Goal: Find contact information: Find contact information

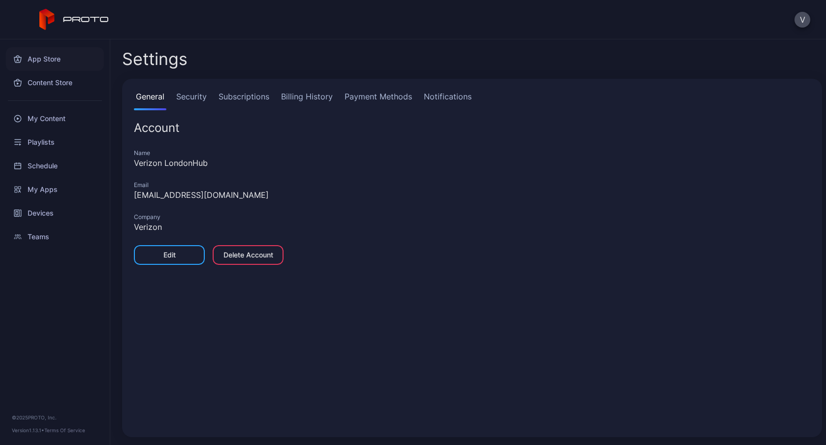
click at [57, 58] on div "App Store" at bounding box center [55, 59] width 98 height 24
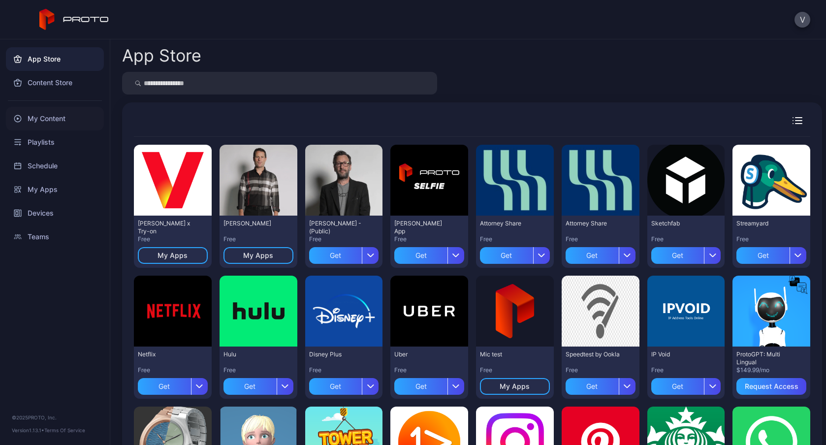
click at [47, 120] on div "My Content" at bounding box center [55, 119] width 98 height 24
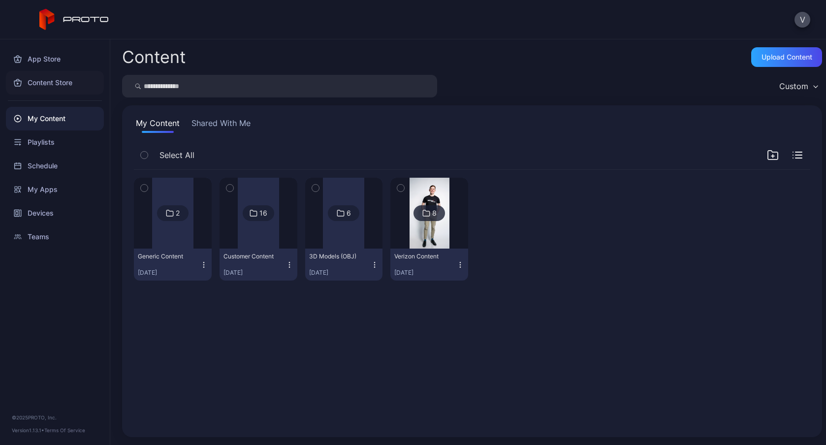
click at [40, 75] on div "Content Store" at bounding box center [55, 83] width 98 height 24
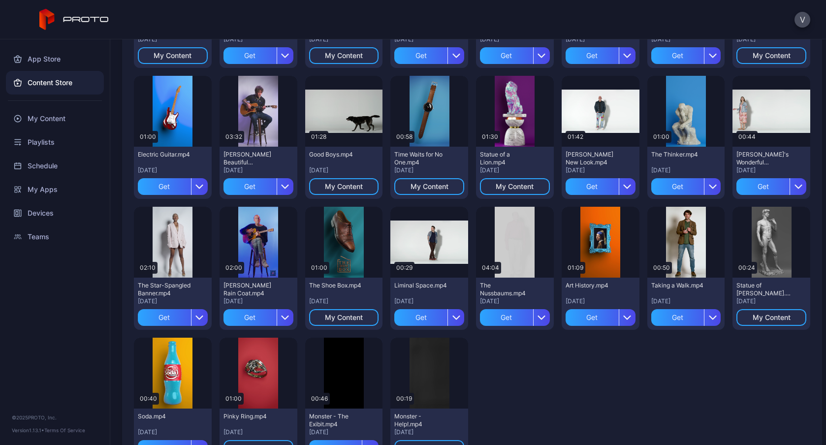
scroll to position [756, 0]
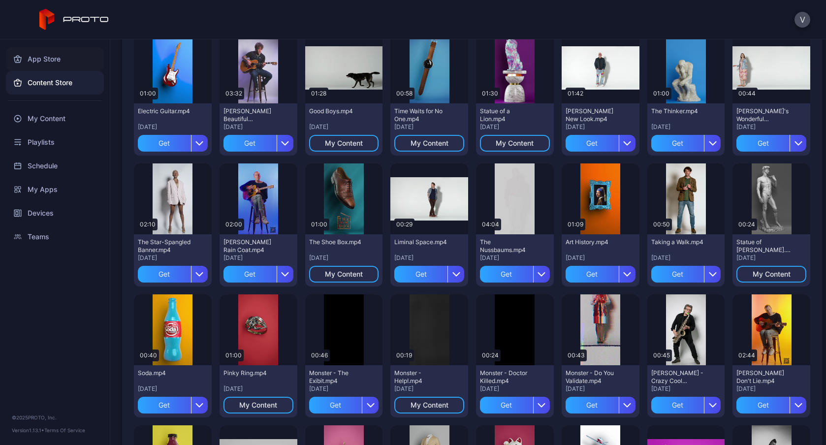
click at [61, 64] on div "App Store" at bounding box center [55, 59] width 98 height 24
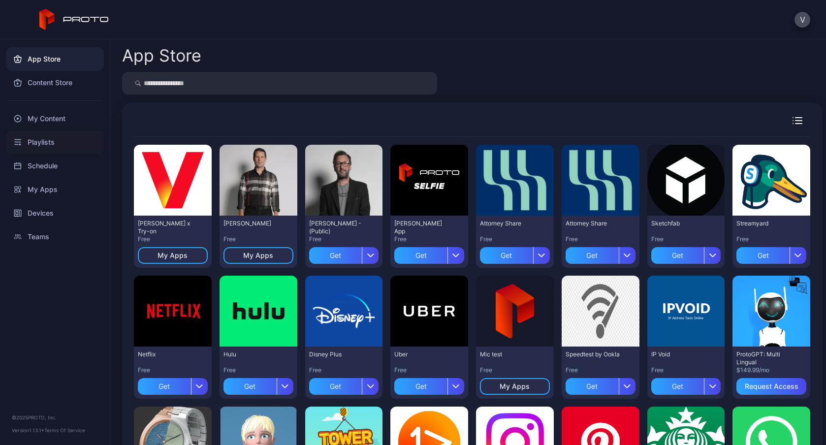
click at [40, 141] on div "Playlists" at bounding box center [55, 143] width 98 height 24
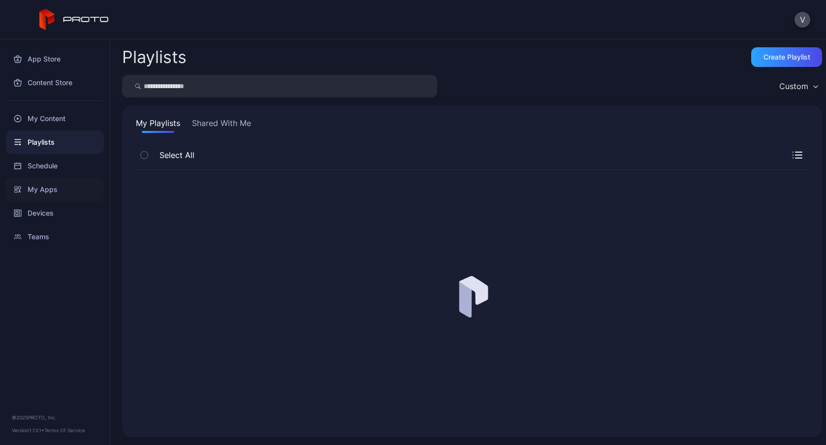
click at [41, 192] on div "My Apps" at bounding box center [55, 190] width 98 height 24
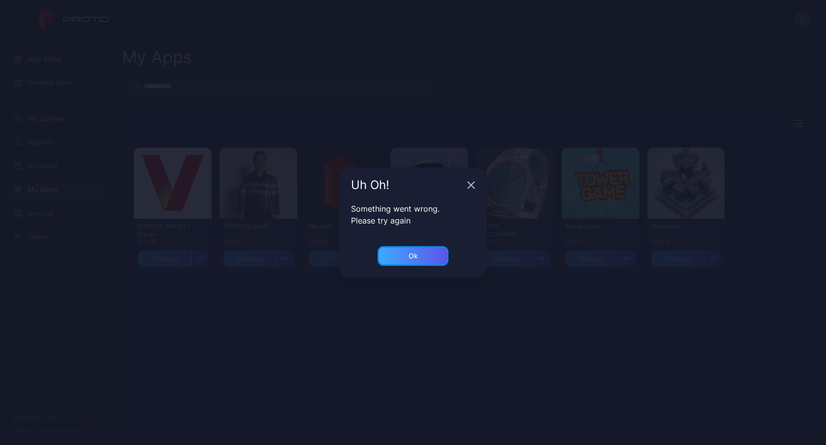
click at [393, 261] on div "Ok" at bounding box center [413, 256] width 71 height 20
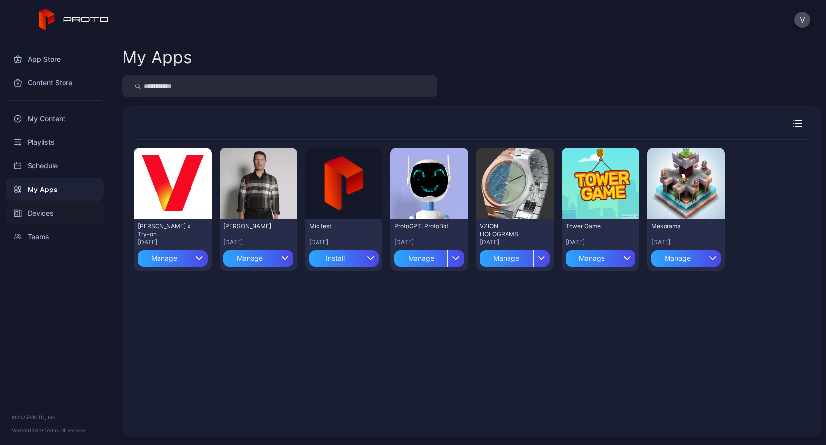
click at [33, 207] on div "Devices" at bounding box center [55, 213] width 98 height 24
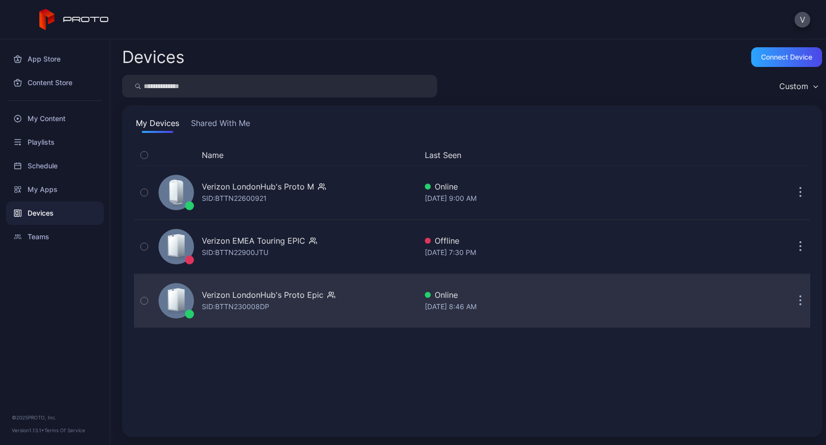
click at [285, 305] on div "Verizon LondonHub's Proto Epic SID: BTTN230008DP" at bounding box center [268, 301] width 133 height 24
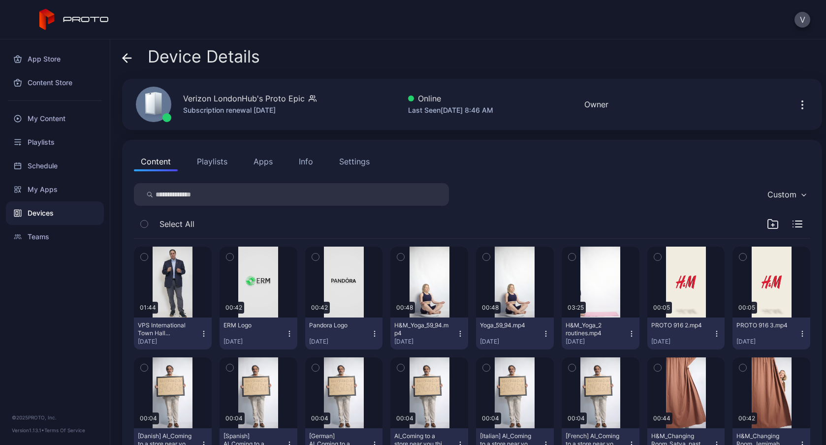
click at [265, 166] on button "Apps" at bounding box center [263, 162] width 33 height 20
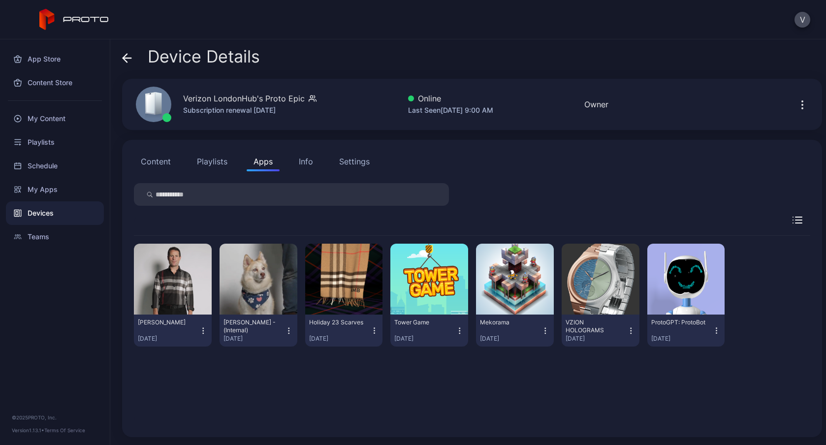
click at [129, 52] on span at bounding box center [127, 56] width 10 height 19
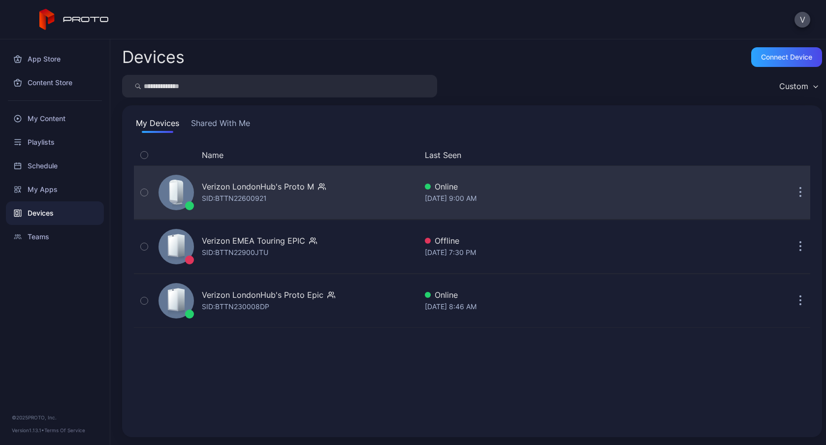
click at [277, 189] on div "Verizon LondonHub's Proto M" at bounding box center [258, 187] width 112 height 12
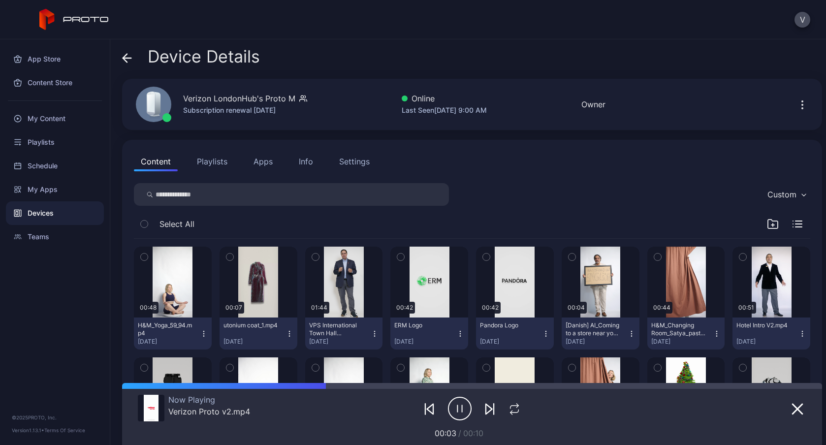
click at [267, 167] on button "Apps" at bounding box center [263, 162] width 33 height 20
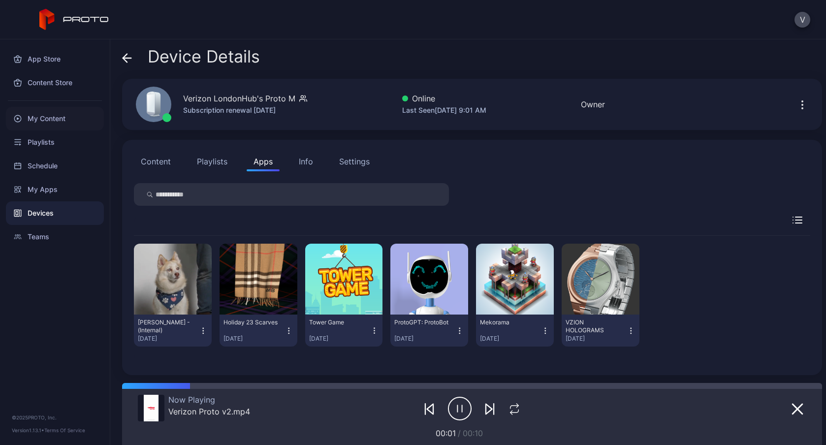
click at [39, 118] on div "My Content" at bounding box center [55, 119] width 98 height 24
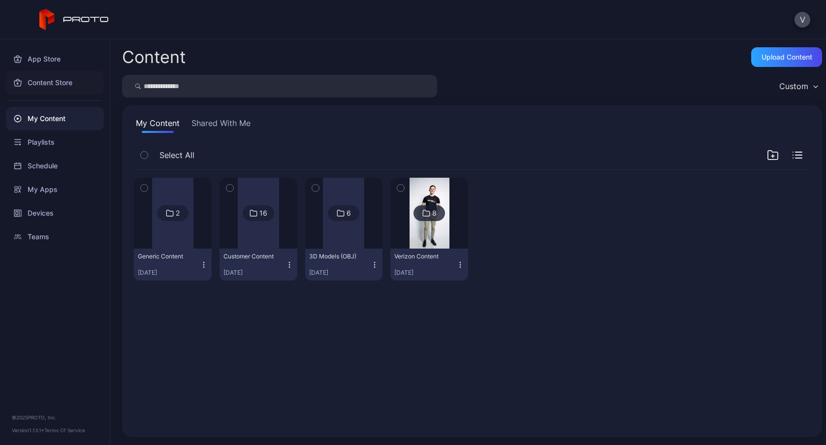
click at [55, 83] on div "Content Store" at bounding box center [55, 83] width 98 height 24
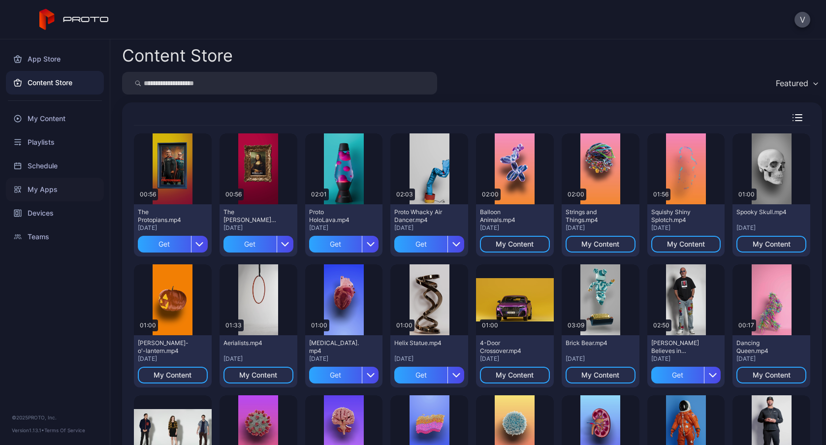
click at [39, 196] on div "My Apps" at bounding box center [55, 190] width 98 height 24
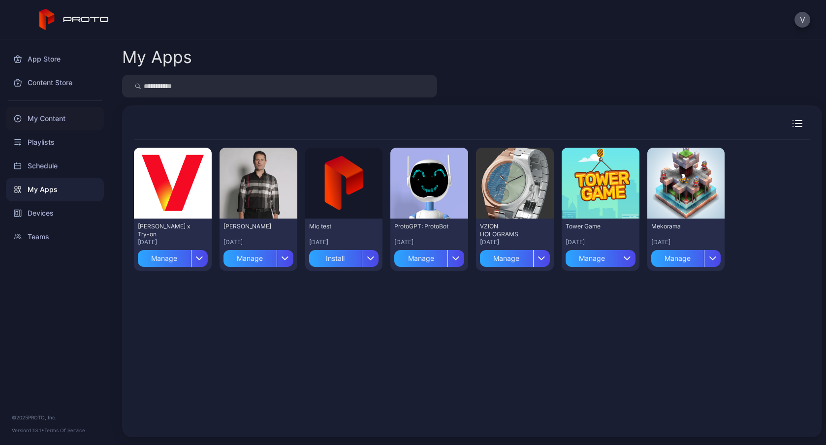
click at [43, 120] on div "My Content" at bounding box center [55, 119] width 98 height 24
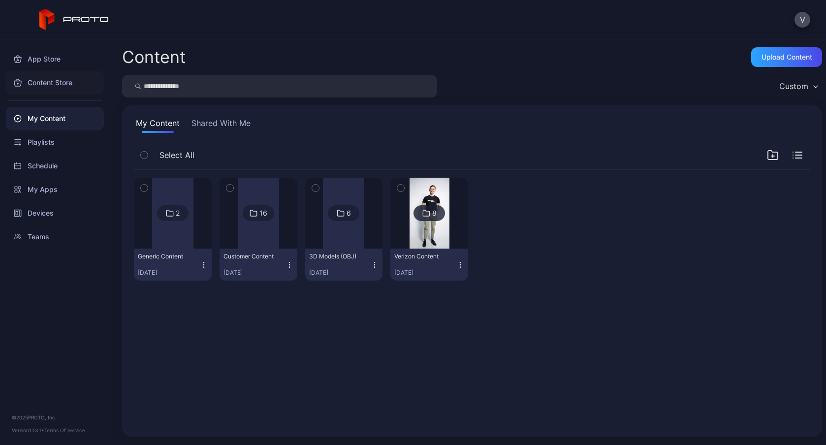
click at [58, 84] on div "Content Store" at bounding box center [55, 83] width 98 height 24
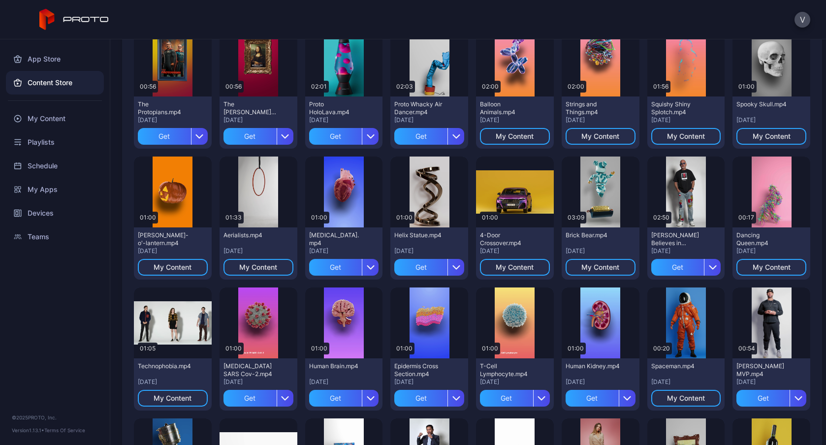
scroll to position [167, 0]
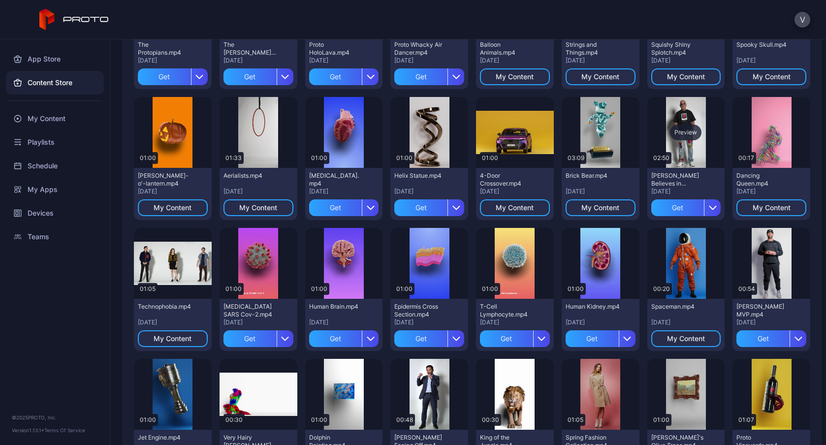
click at [672, 146] on div "Preview" at bounding box center [687, 132] width 78 height 71
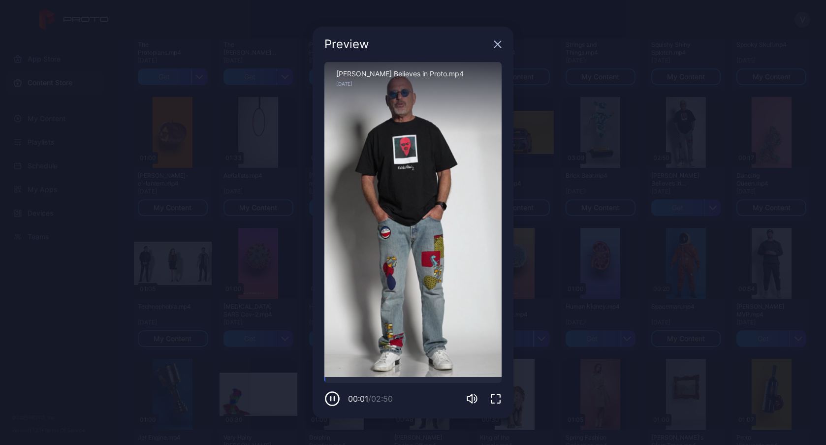
click at [497, 46] on icon "button" at bounding box center [498, 44] width 8 height 8
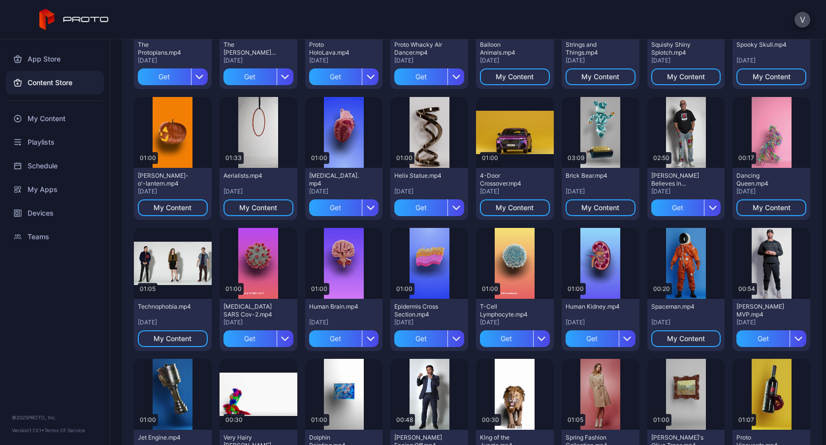
scroll to position [0, 0]
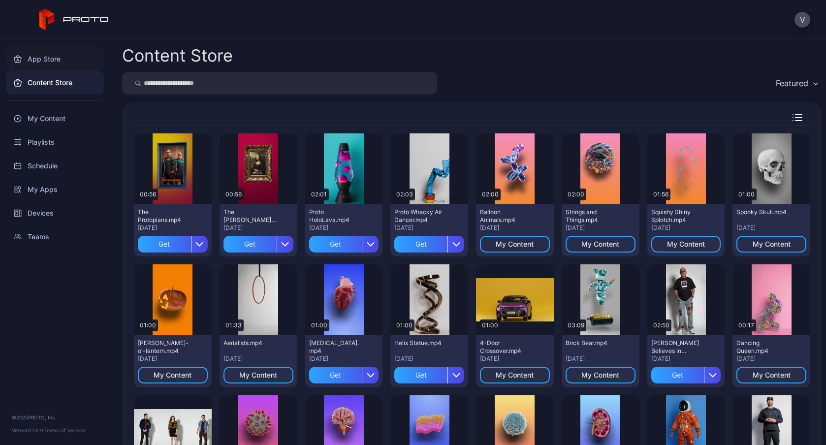
click at [48, 53] on div "App Store" at bounding box center [55, 59] width 98 height 24
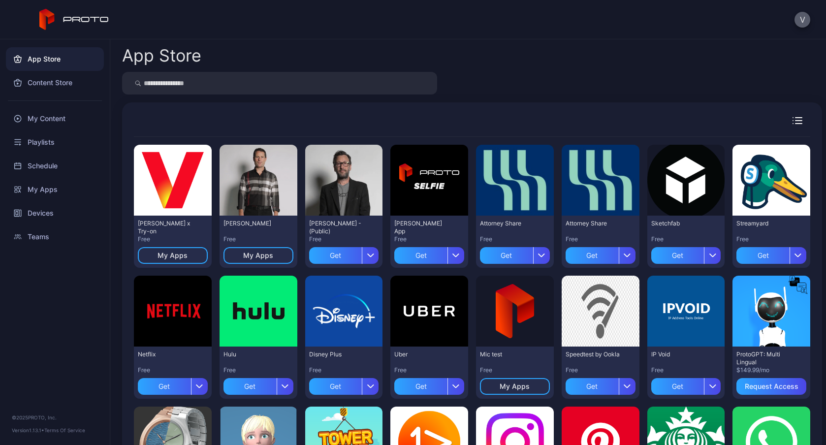
click at [807, 17] on button "V" at bounding box center [803, 20] width 16 height 16
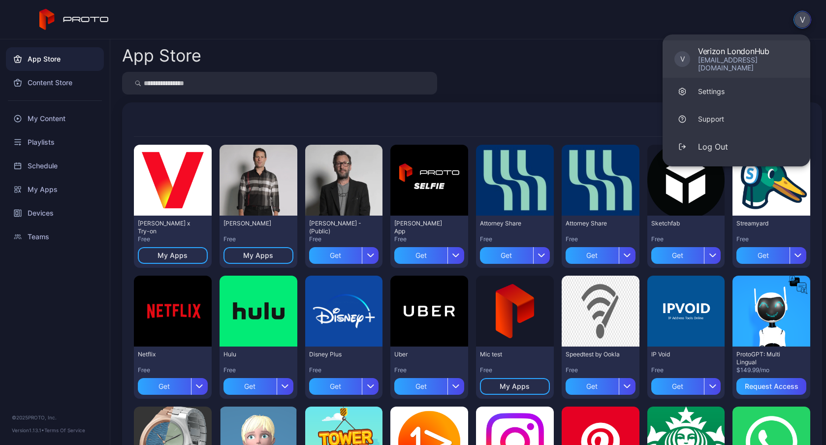
click at [731, 60] on div "[EMAIL_ADDRESS][DOMAIN_NAME]" at bounding box center [748, 64] width 100 height 16
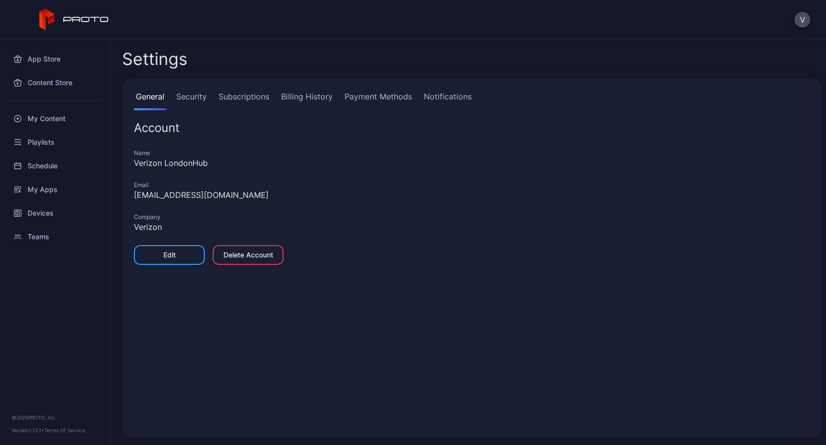
click at [200, 199] on div "[EMAIL_ADDRESS][DOMAIN_NAME]" at bounding box center [472, 195] width 677 height 12
copy div "[EMAIL_ADDRESS][DOMAIN_NAME]"
